Goal: Book appointment/travel/reservation

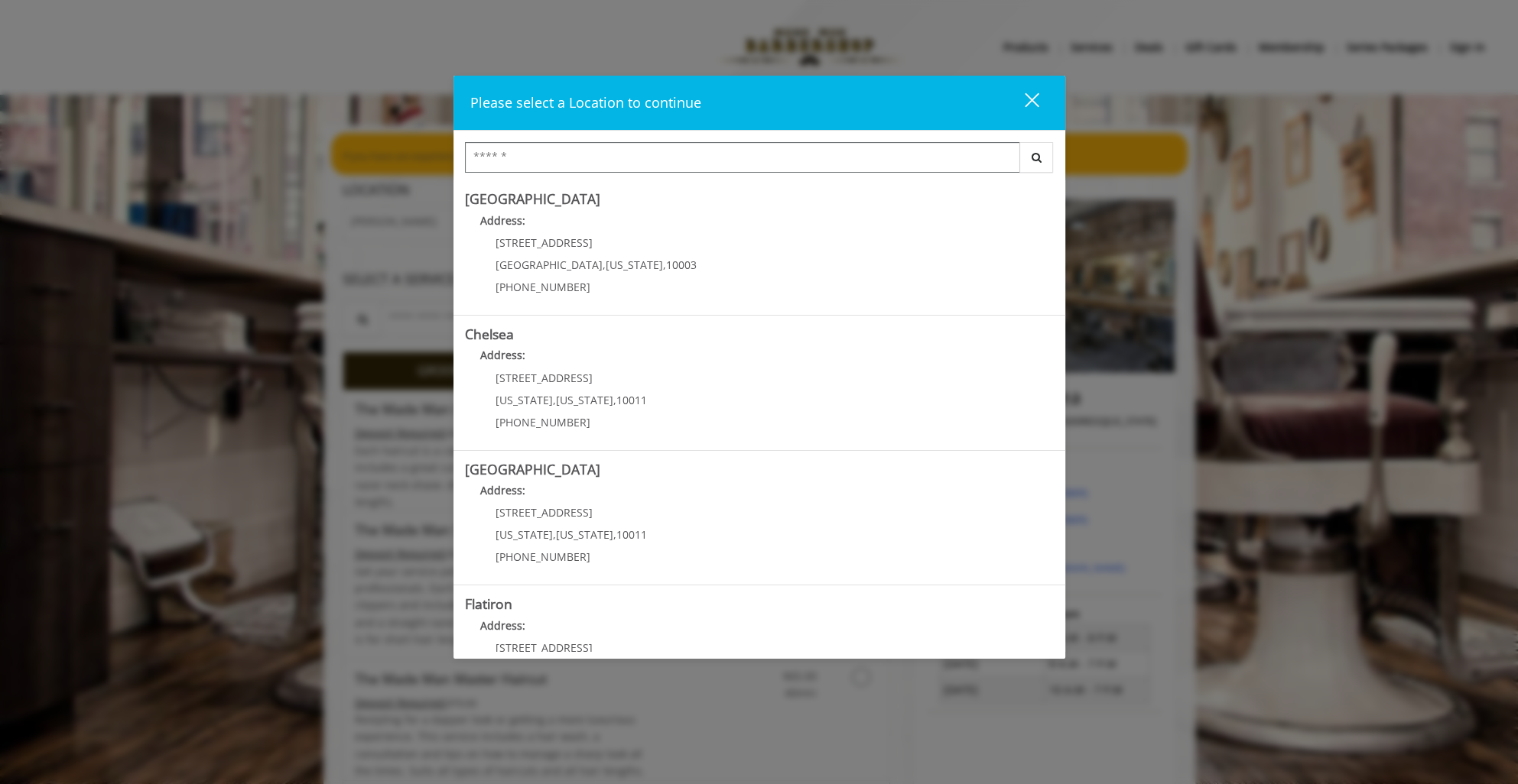
click at [565, 151] on input "Search Center" at bounding box center [742, 157] width 556 height 30
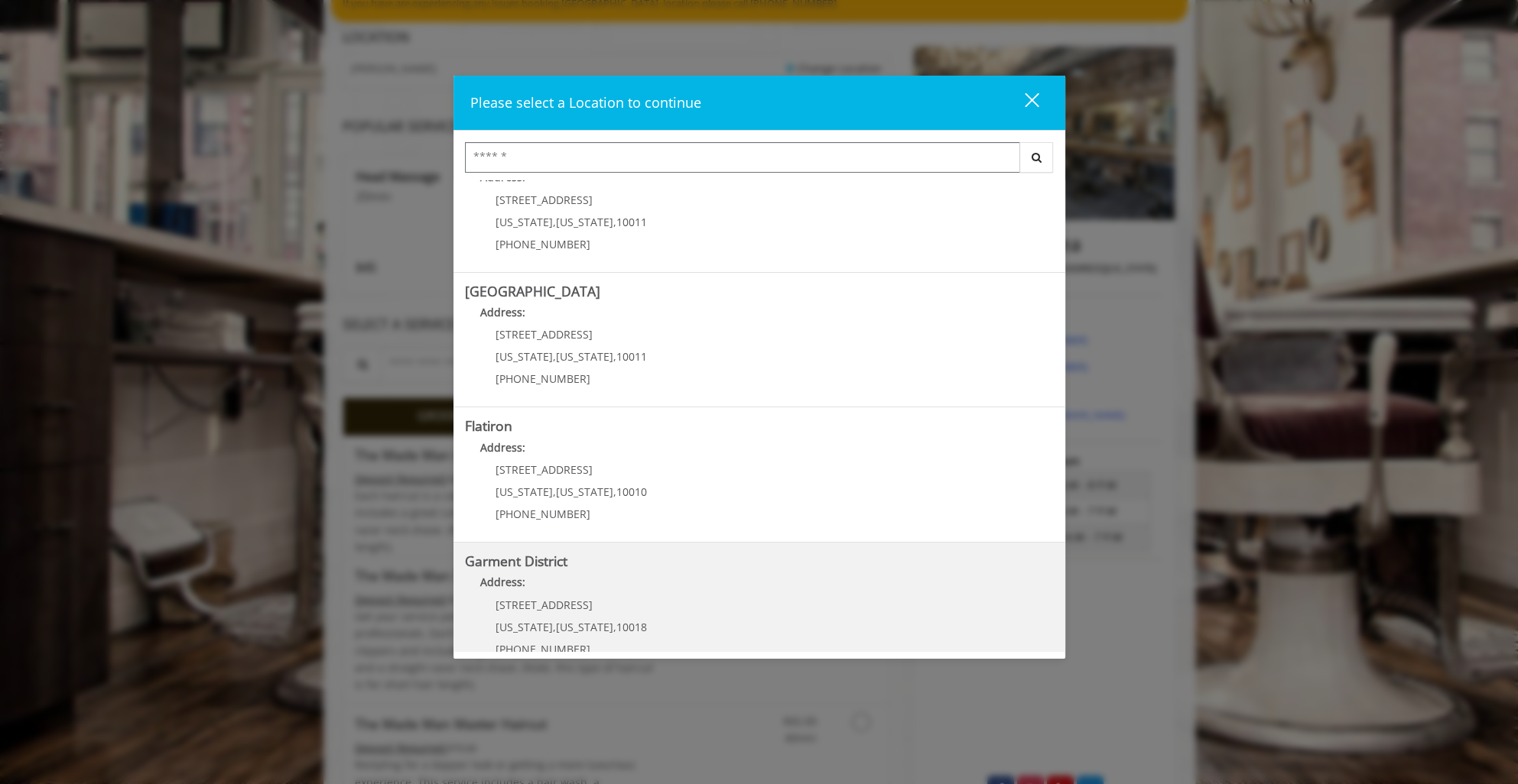
scroll to position [203, 0]
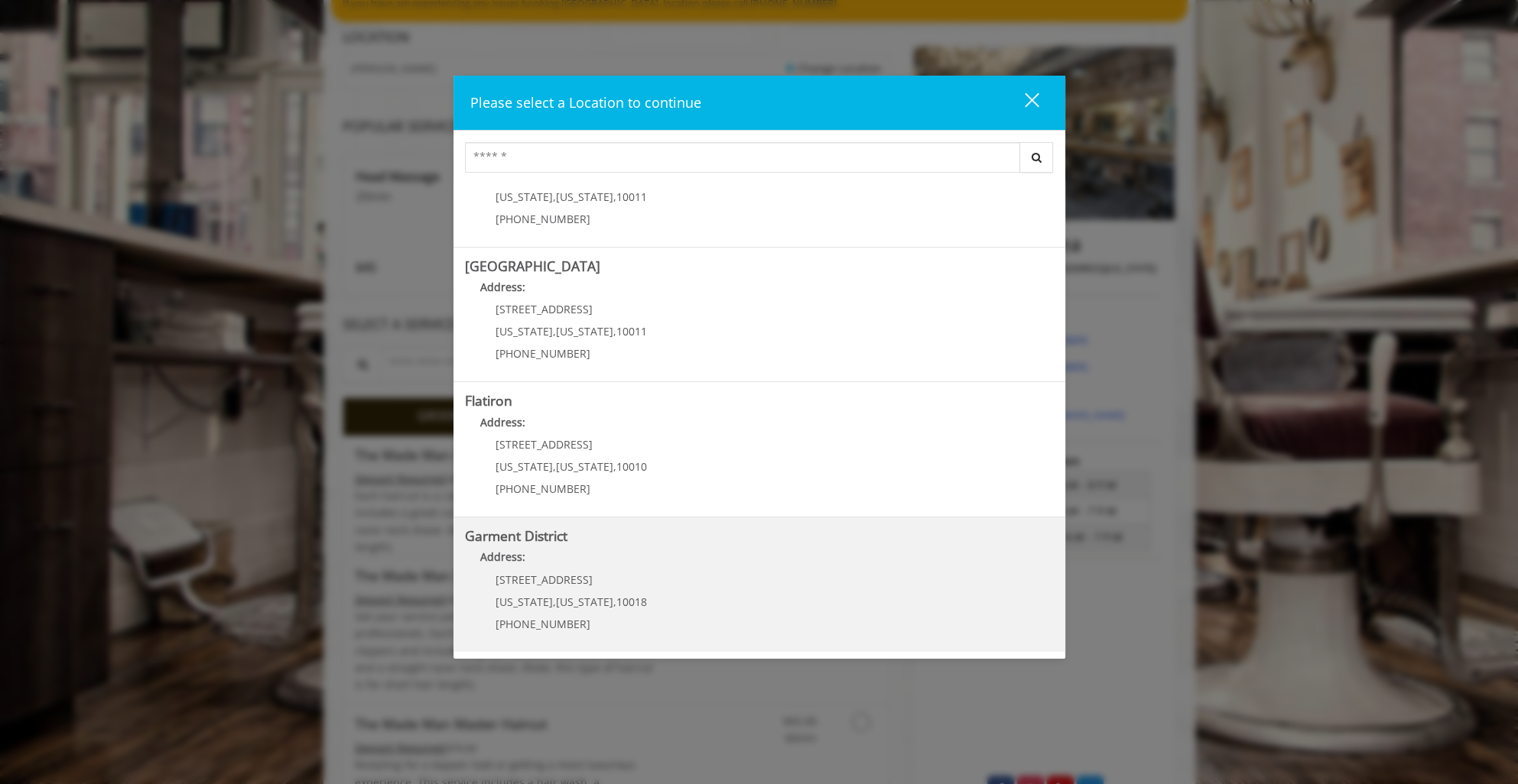
click at [616, 598] on span "10018" at bounding box center [631, 602] width 30 height 15
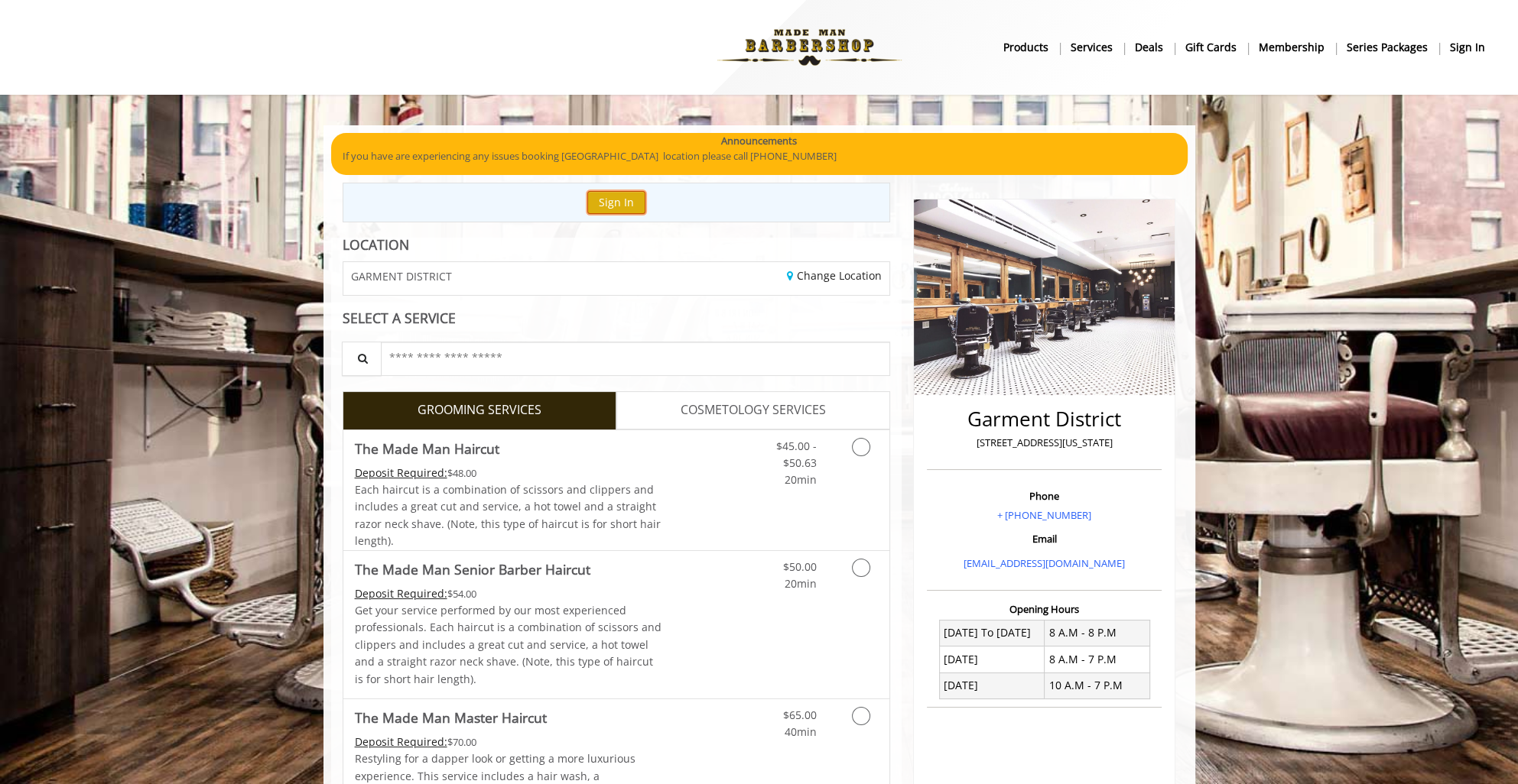
click at [624, 206] on button "Sign In" at bounding box center [616, 202] width 58 height 22
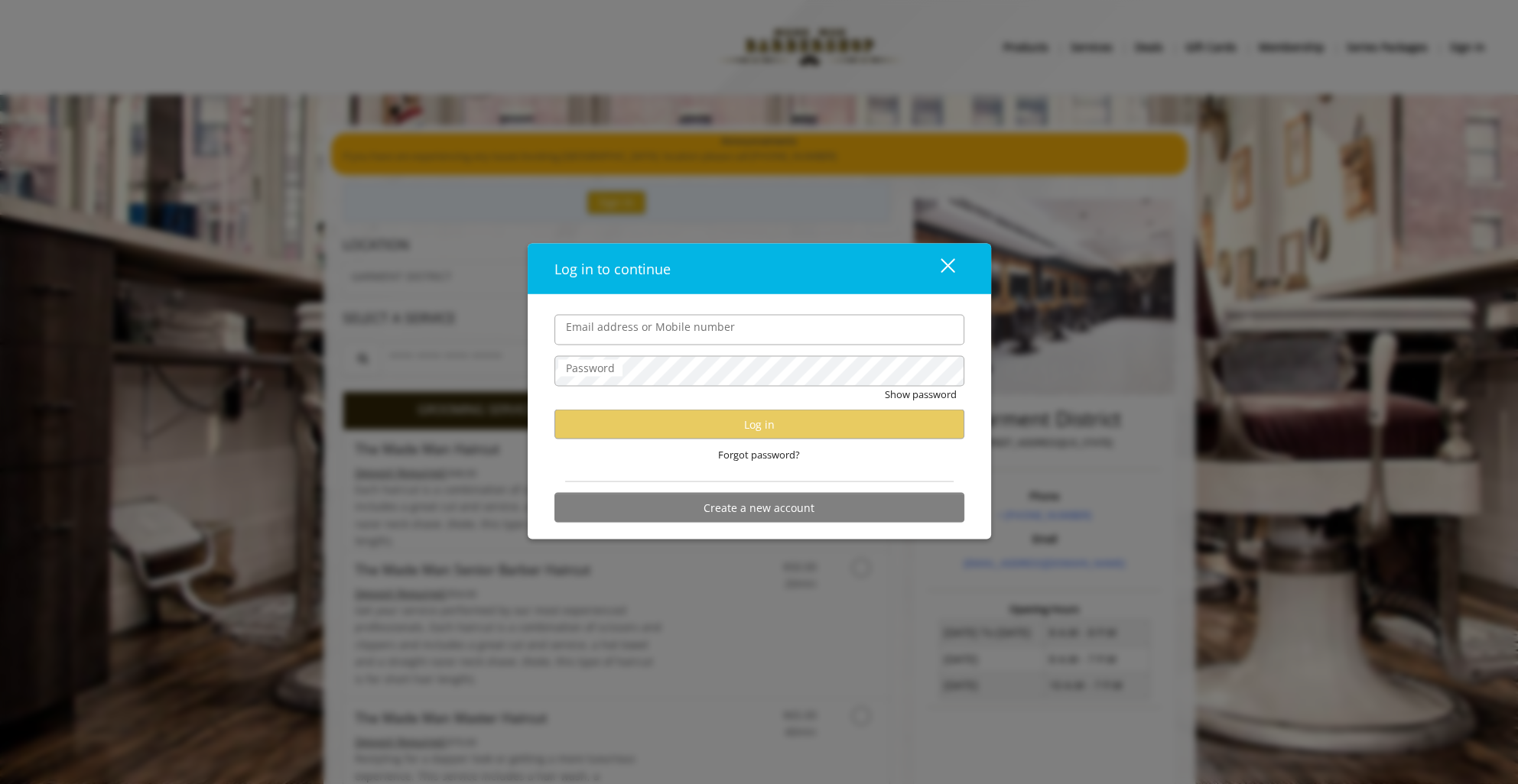
click at [651, 330] on input "Email address or Mobile number" at bounding box center [759, 329] width 410 height 30
type input "**********"
click at [930, 262] on div "close" at bounding box center [937, 268] width 30 height 23
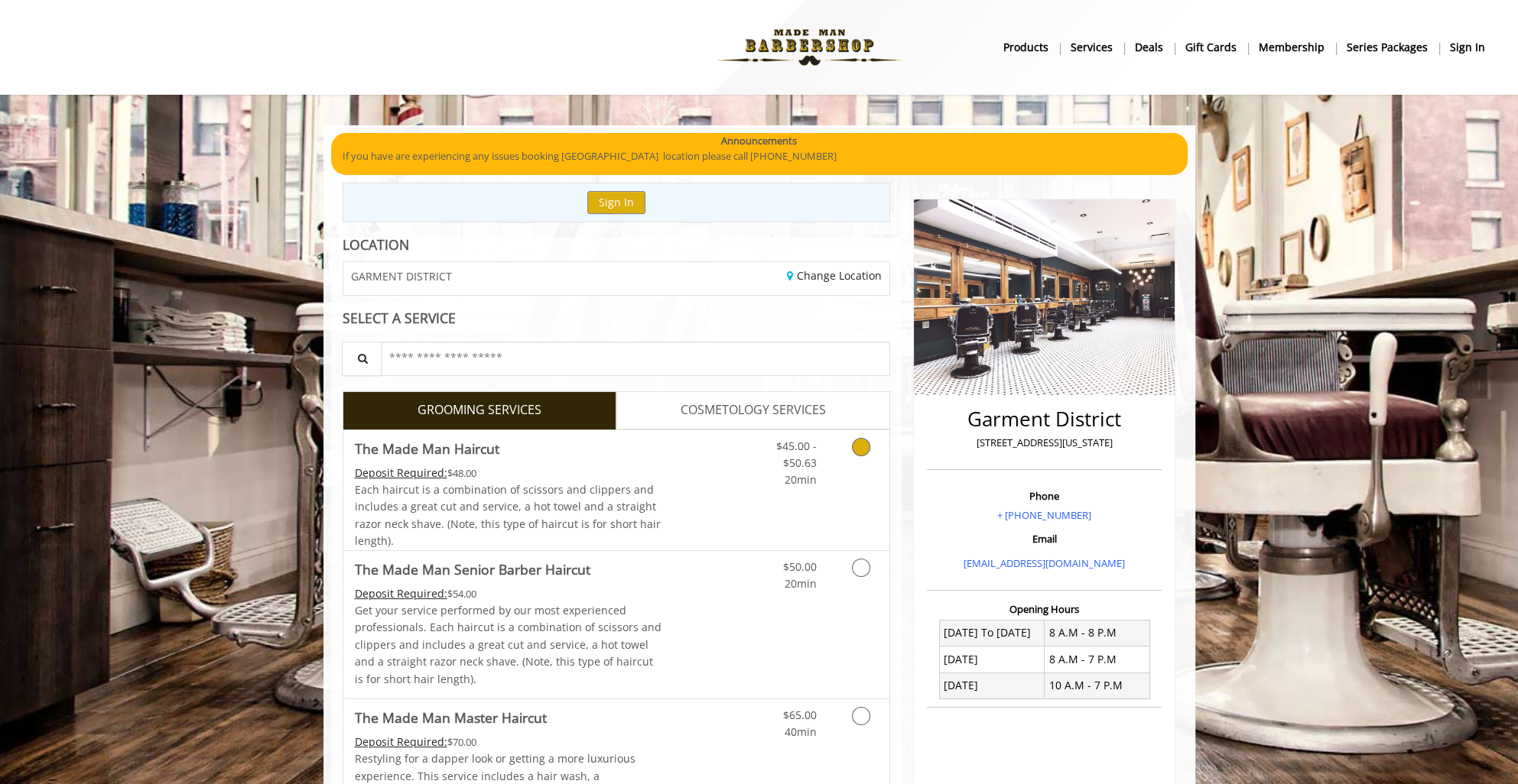
click at [680, 466] on link "Discounted Price" at bounding box center [707, 490] width 91 height 120
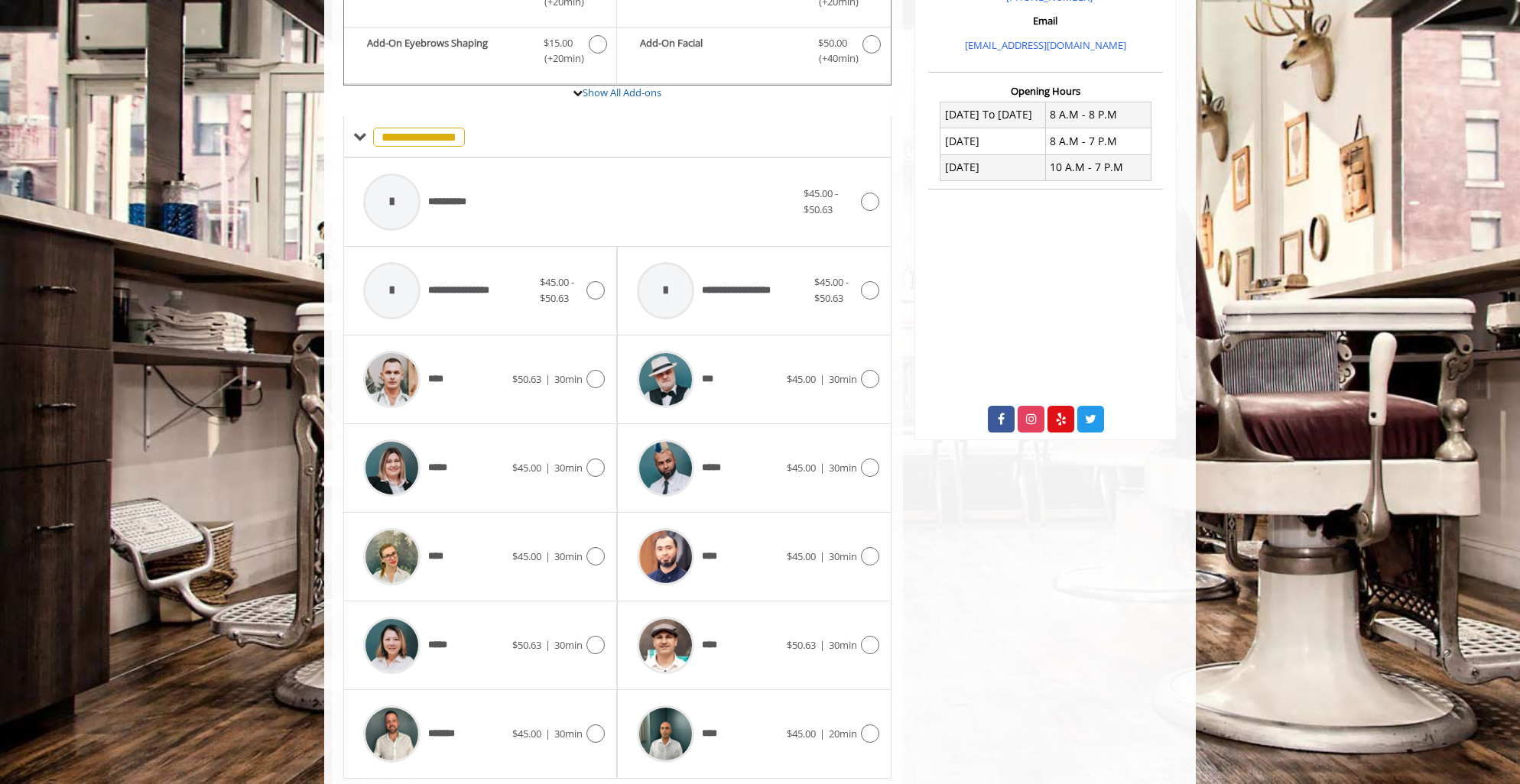
scroll to position [562, 0]
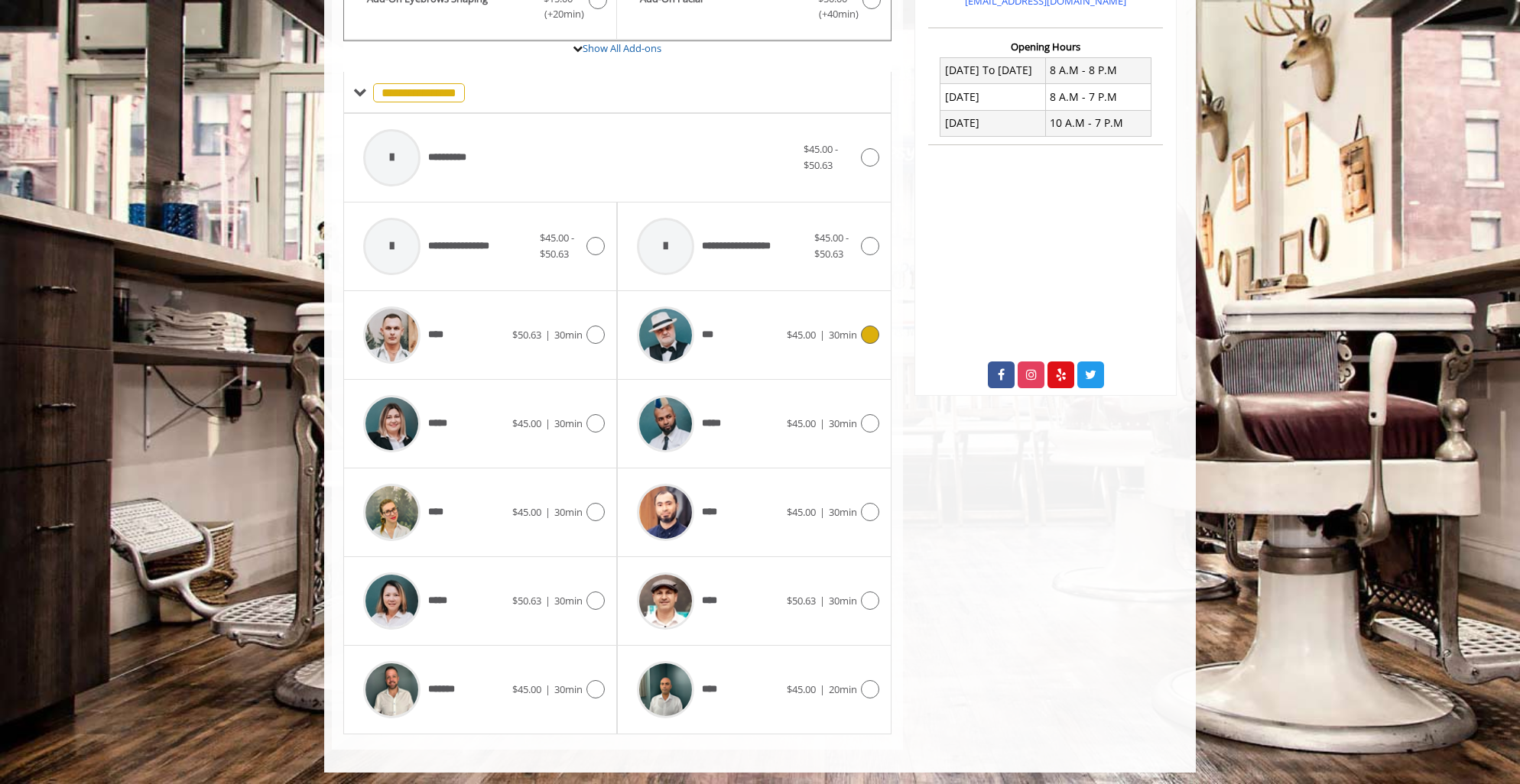
click at [867, 336] on icon at bounding box center [870, 334] width 18 height 18
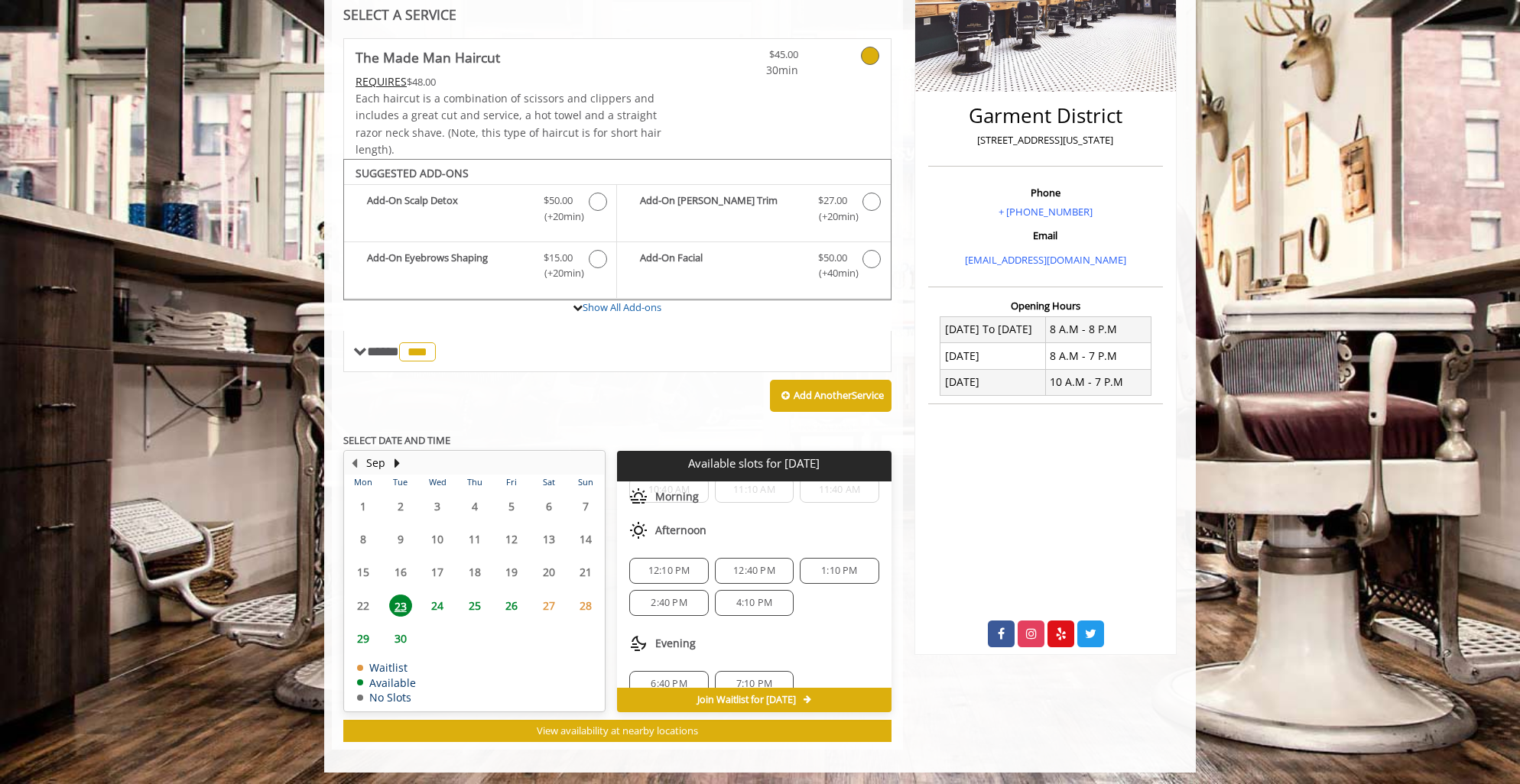
scroll to position [67, 0]
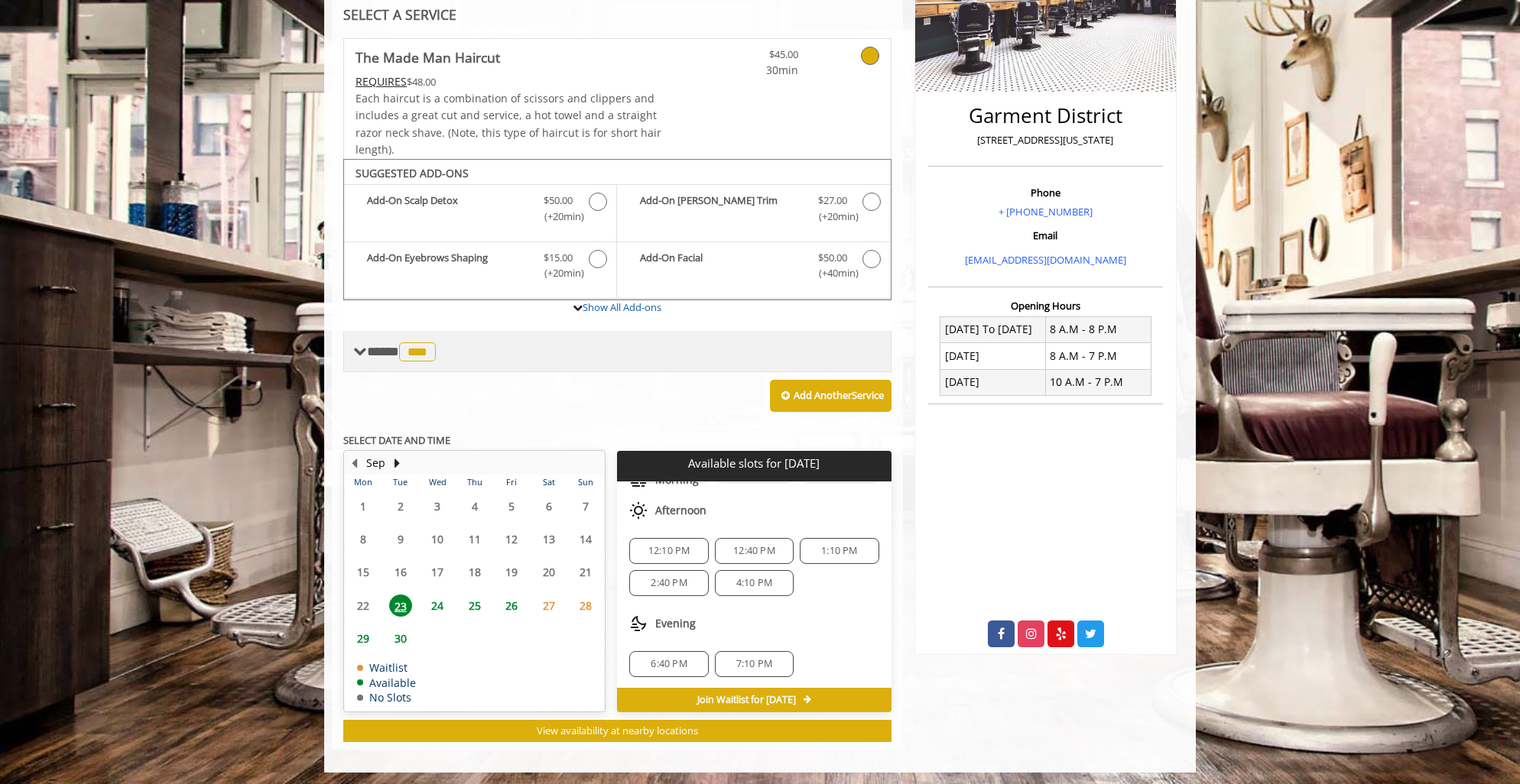
click at [373, 345] on span "**** *** ********" at bounding box center [403, 351] width 73 height 14
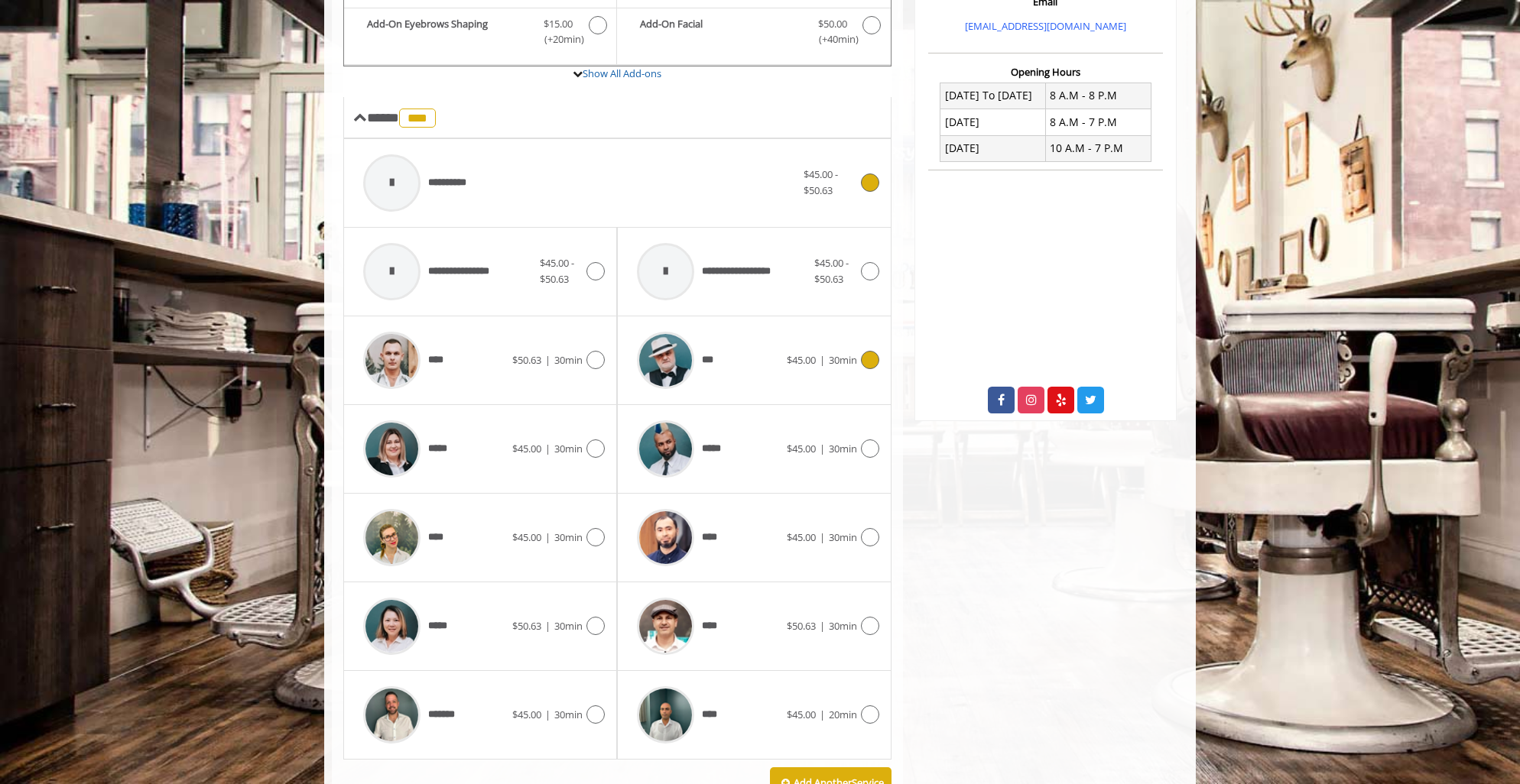
scroll to position [609, 0]
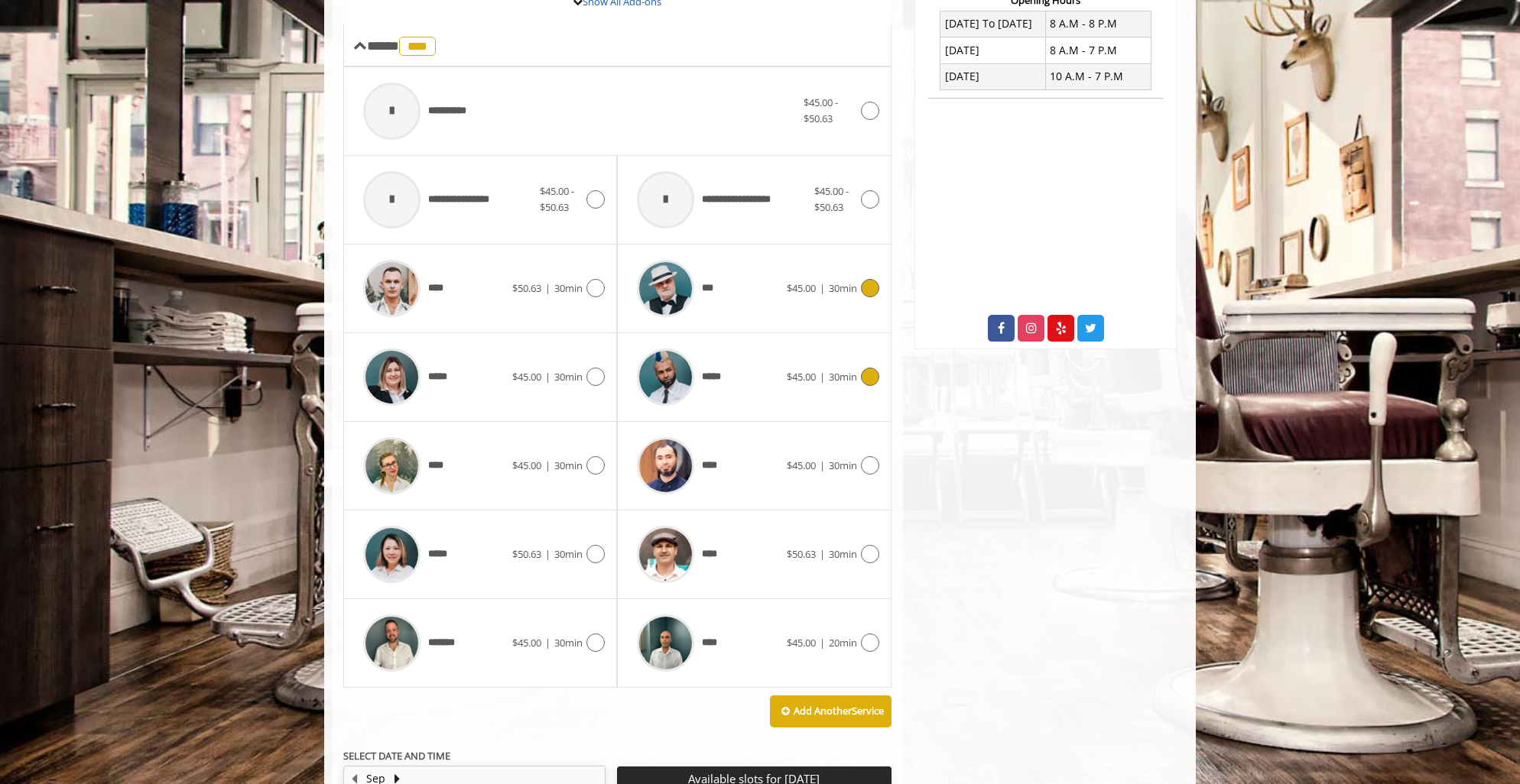
click at [877, 368] on div at bounding box center [868, 376] width 22 height 18
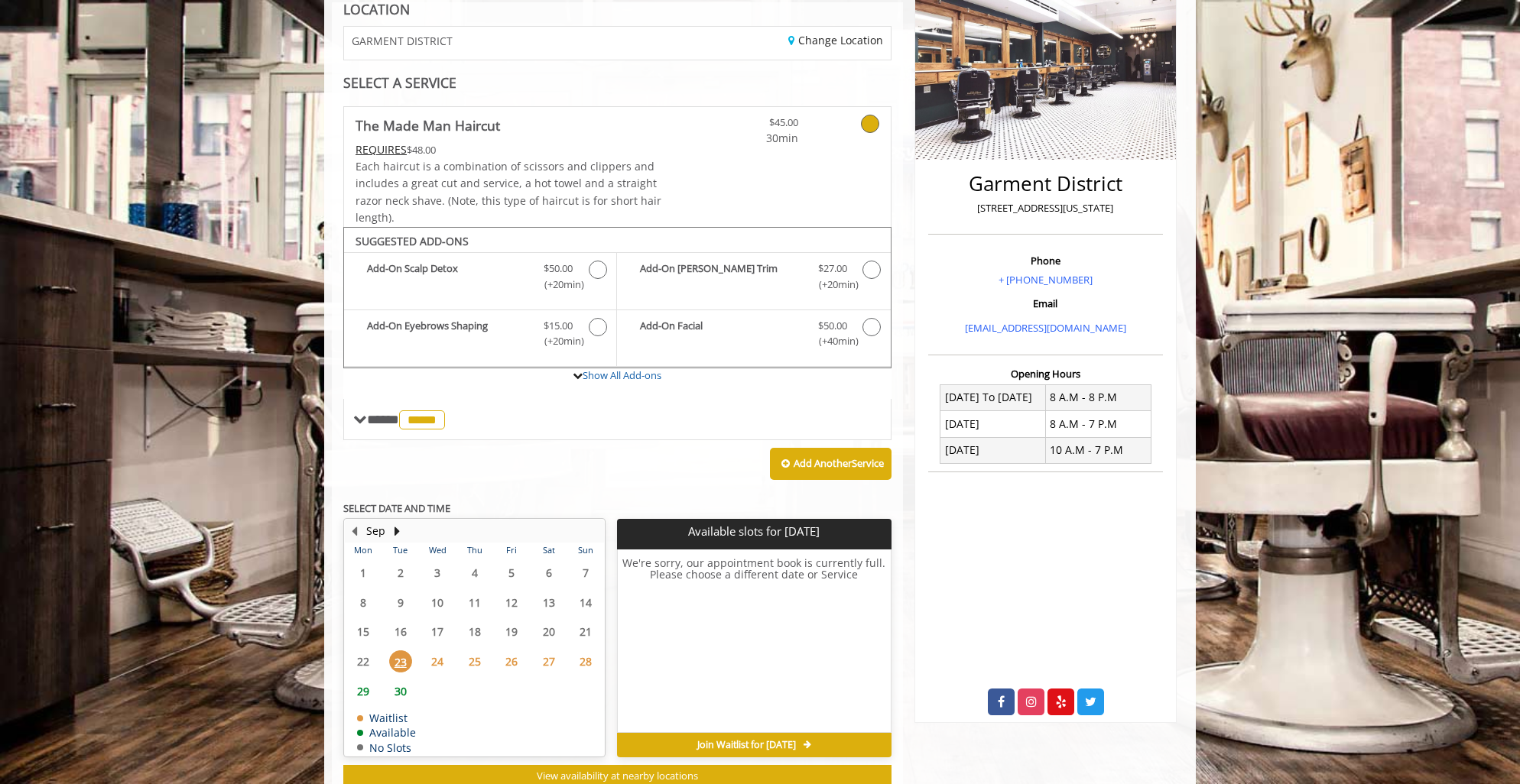
scroll to position [281, 0]
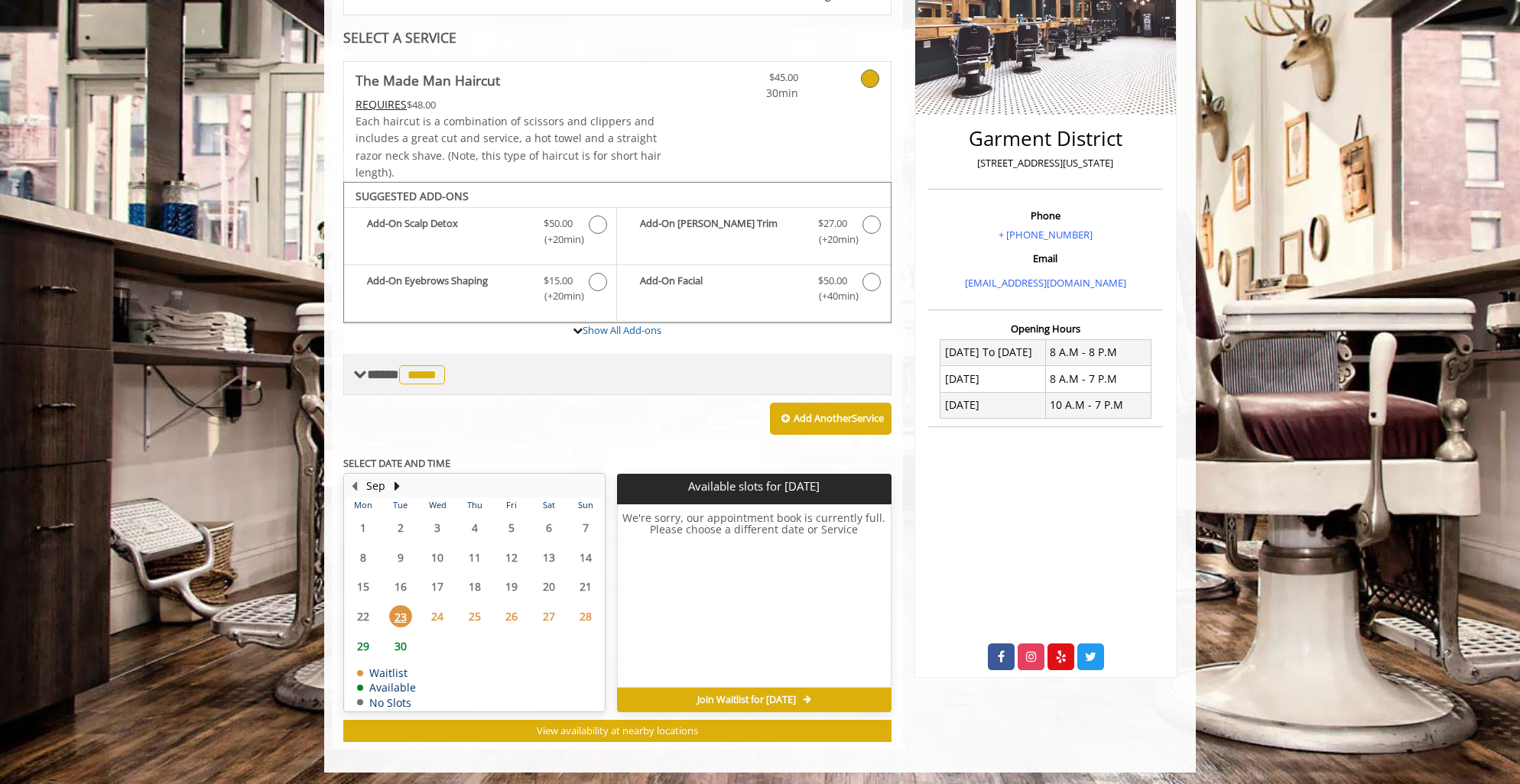
click at [356, 375] on span at bounding box center [360, 375] width 14 height 14
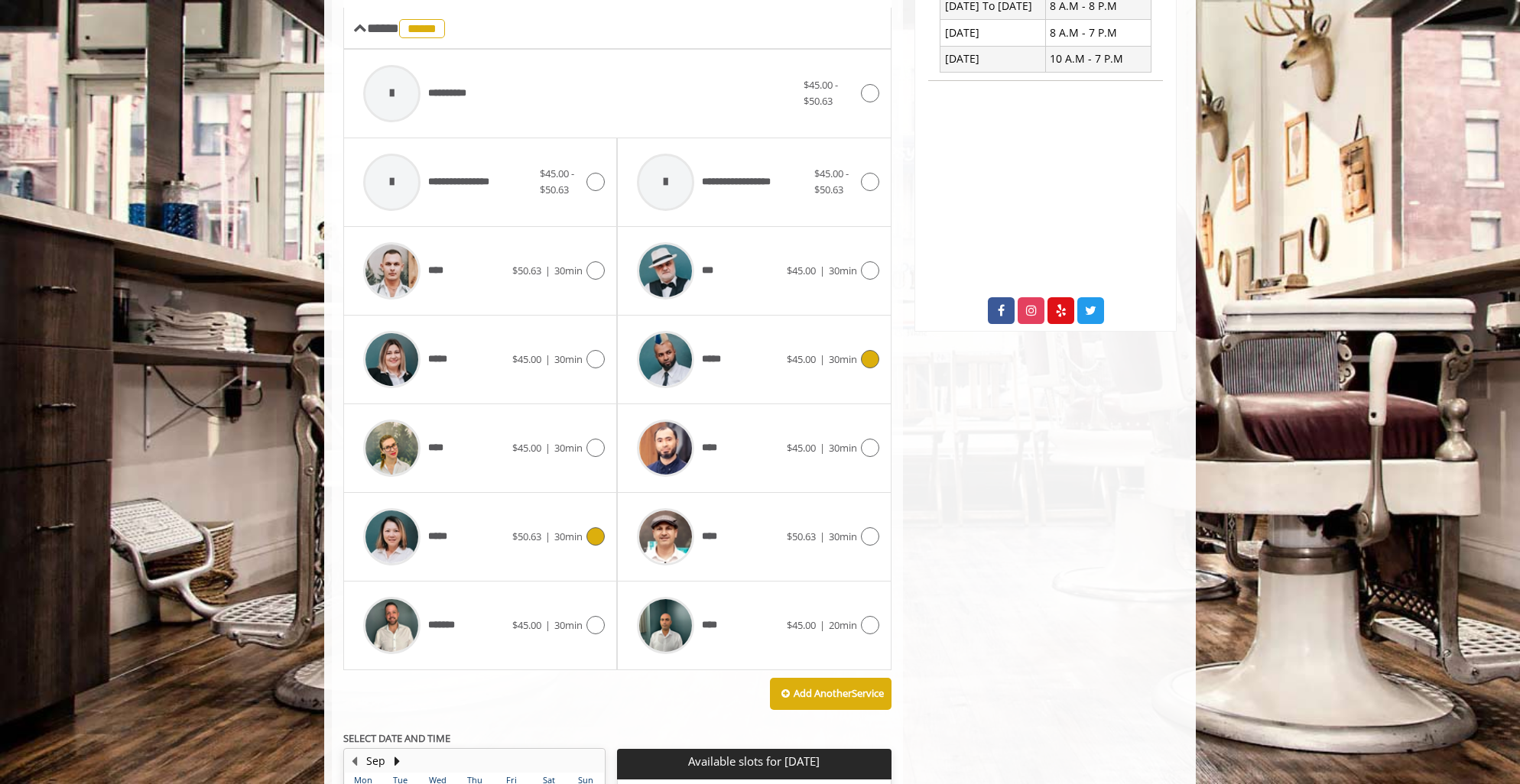
scroll to position [662, 0]
